Goal: Transaction & Acquisition: Download file/media

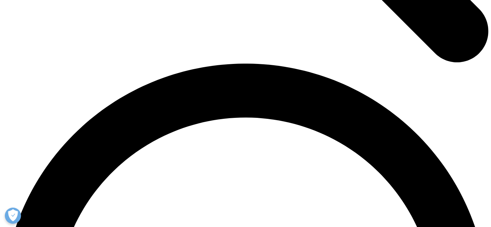
scroll to position [935, 0]
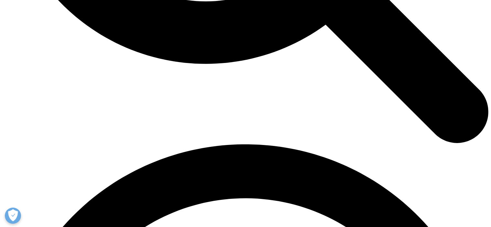
scroll to position [839, 0]
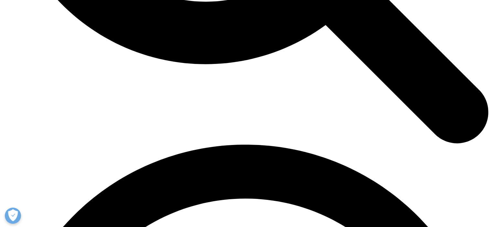
checkbox input "true"
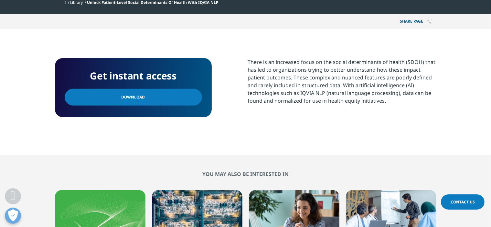
scroll to position [259, 0]
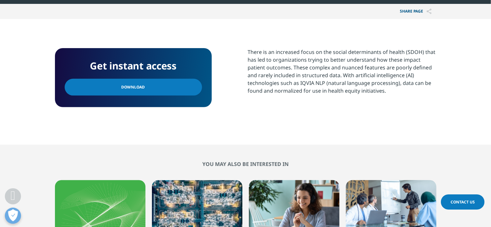
click at [138, 85] on span "Download" at bounding box center [133, 87] width 24 height 7
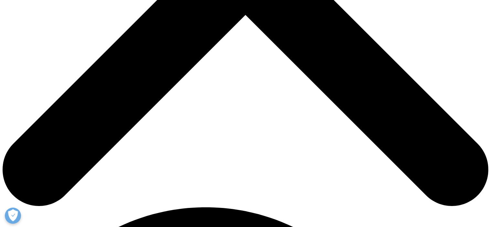
scroll to position [259, 0]
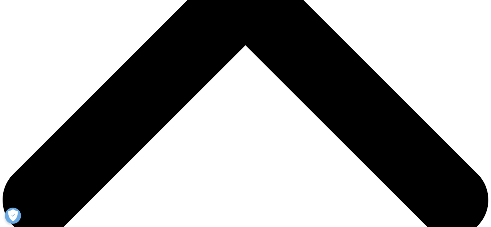
type input "prasanta"
type input "roy"
select select "India"
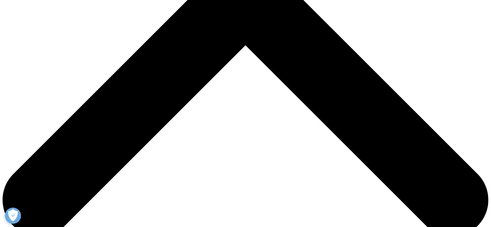
type input "PRASANTA.ROY17@GMAIL.COM"
type input "Access maanger"
type input "TAKEDA"
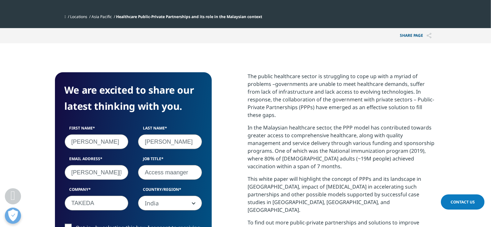
click at [202, 156] on div "First Name prasanta Last Name roy Email Address PRASANTA.ROY17@GMAIL.COM Job Ti…" at bounding box center [133, 171] width 147 height 92
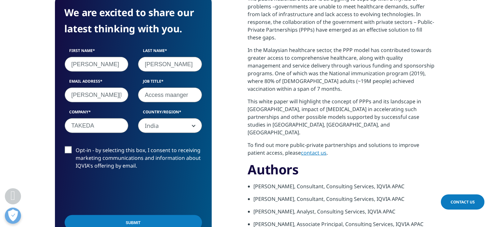
scroll to position [355, 0]
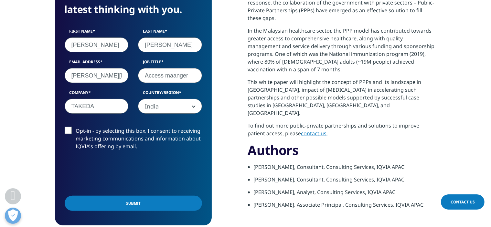
click at [130, 206] on input "Submit" at bounding box center [133, 203] width 137 height 15
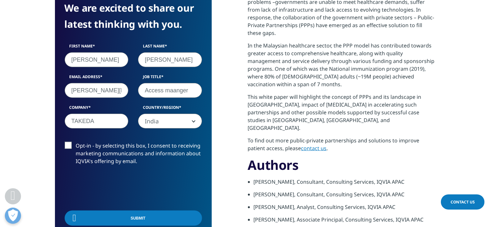
scroll to position [3, 3]
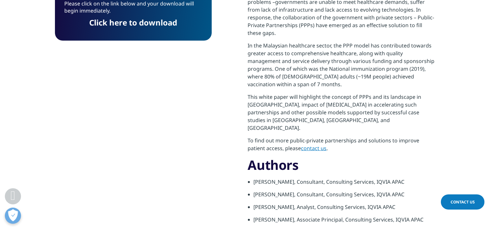
click at [142, 26] on link "Click here to download" at bounding box center [133, 22] width 88 height 11
